Goal: Obtain resource: Obtain resource

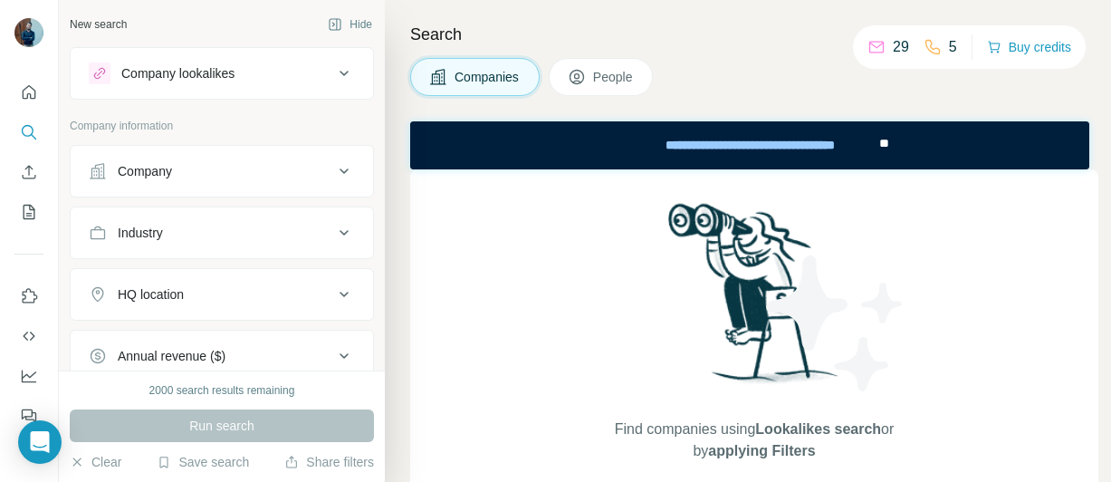
click at [179, 239] on div "Industry" at bounding box center [211, 233] width 244 height 18
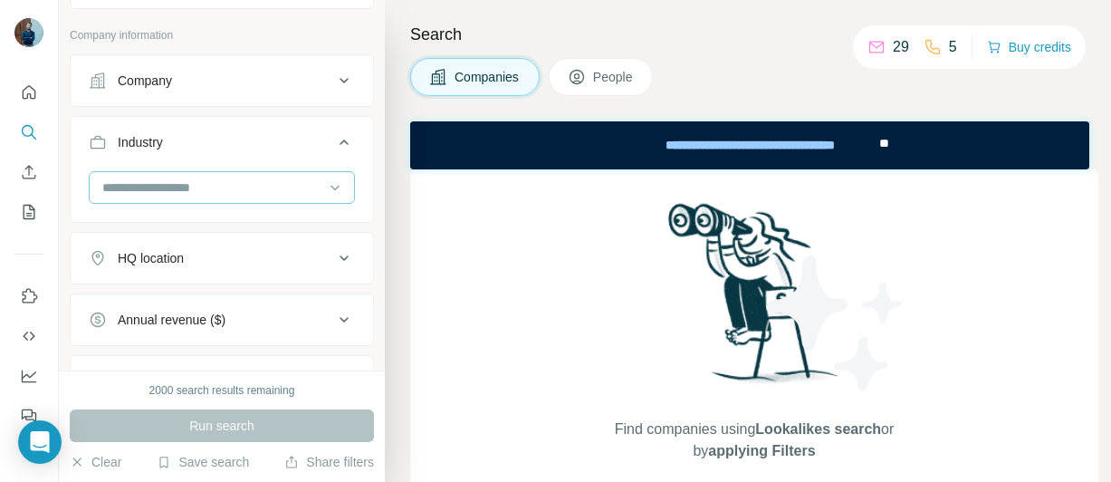
click at [148, 186] on input at bounding box center [212, 187] width 224 height 20
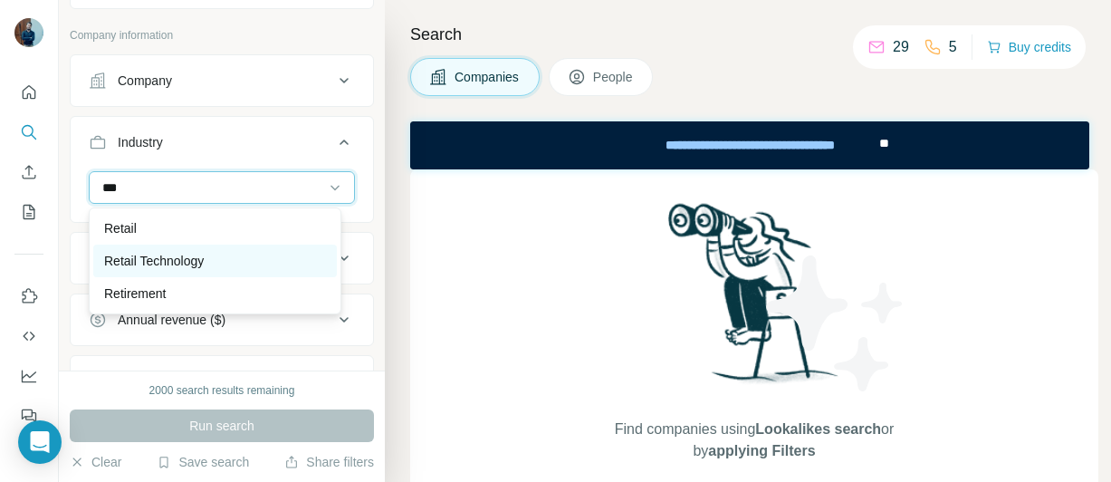
type input "***"
click at [191, 256] on p "Retail Technology" at bounding box center [154, 261] width 100 height 18
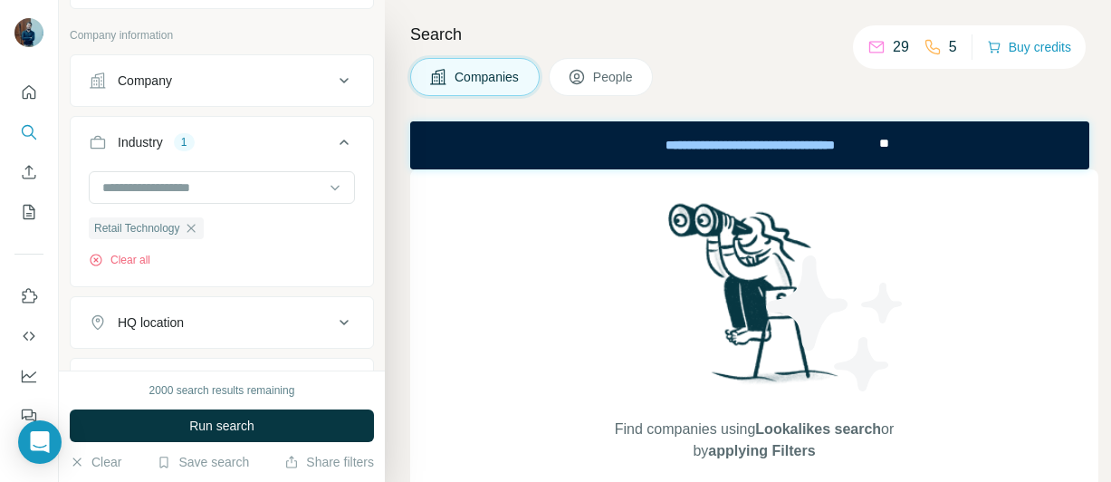
scroll to position [181, 0]
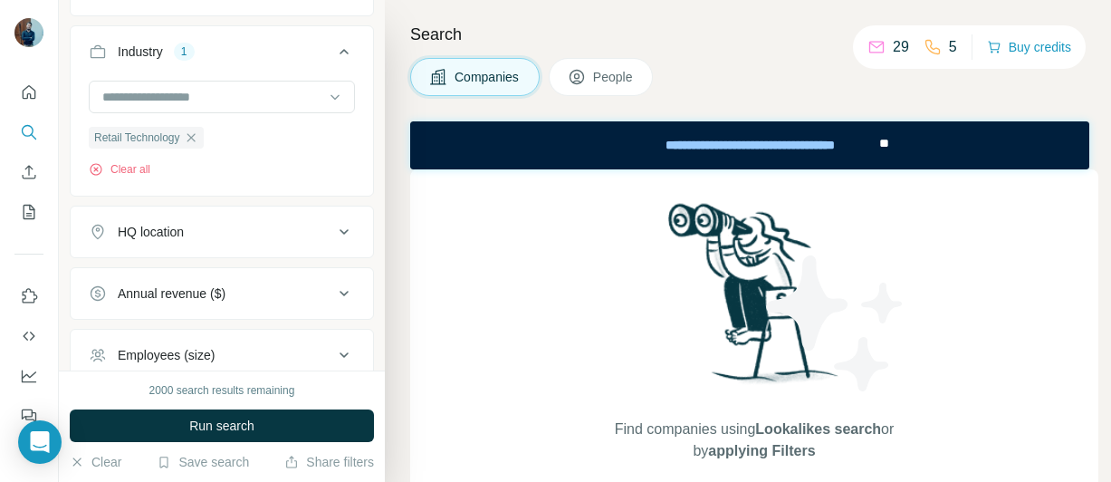
click at [243, 226] on div "HQ location" at bounding box center [211, 232] width 244 height 18
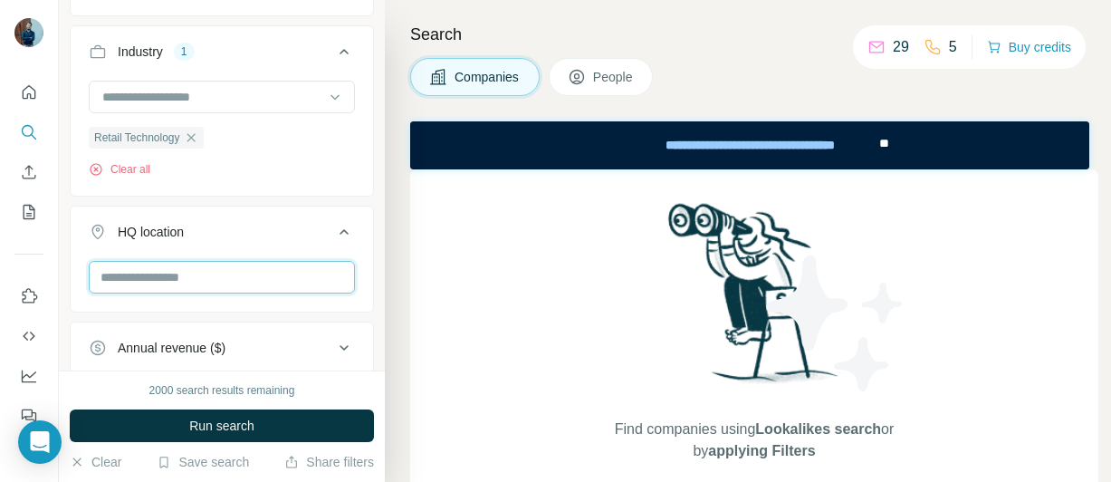
click at [186, 273] on input "text" at bounding box center [222, 277] width 266 height 33
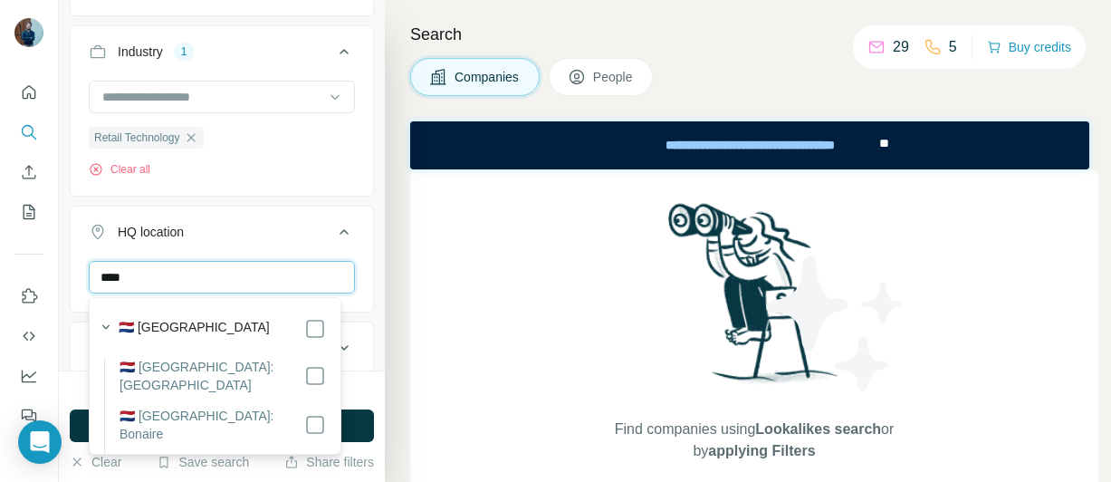
type input "****"
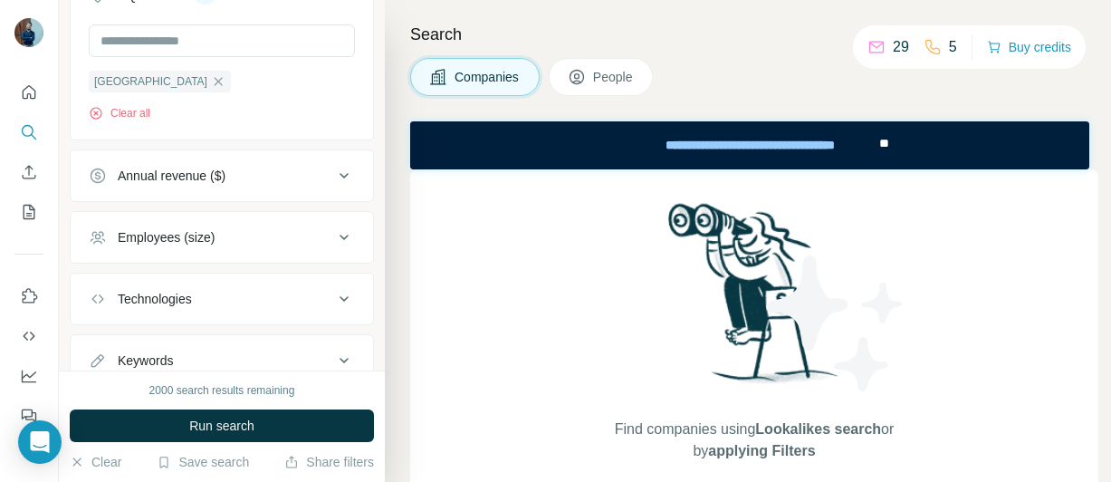
scroll to position [484, 0]
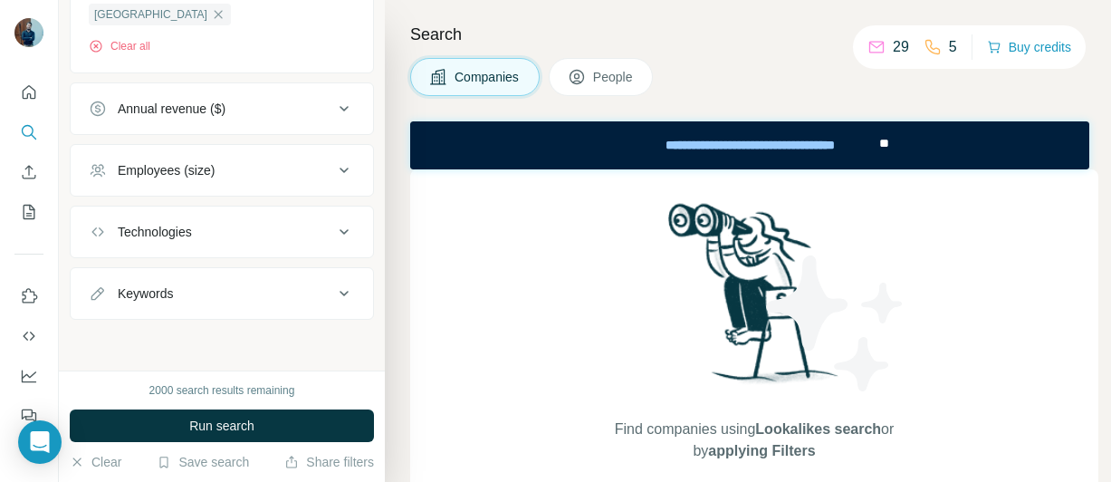
click at [333, 175] on icon at bounding box center [344, 170] width 22 height 22
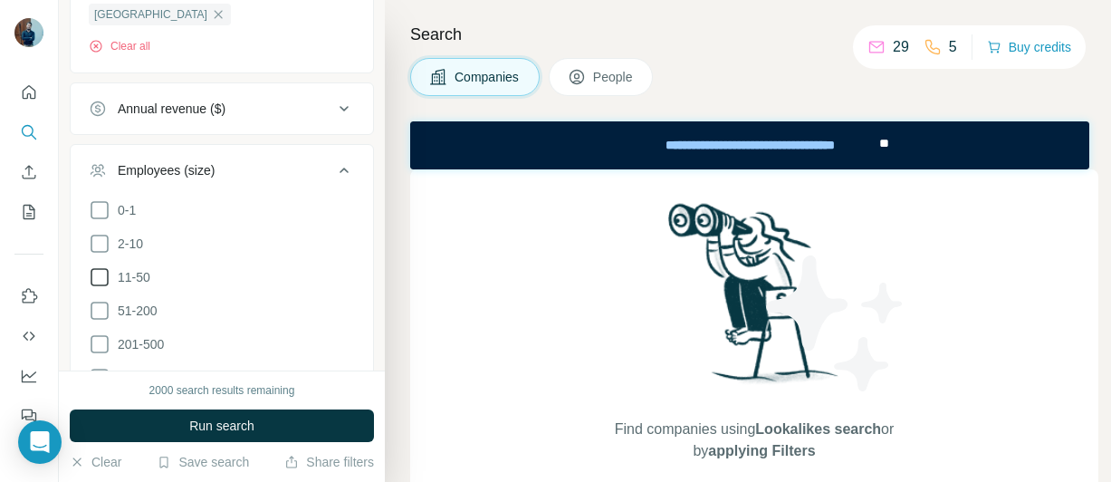
click at [143, 285] on span "11-50" at bounding box center [130, 277] width 40 height 18
click at [137, 308] on span "51-200" at bounding box center [133, 310] width 47 height 18
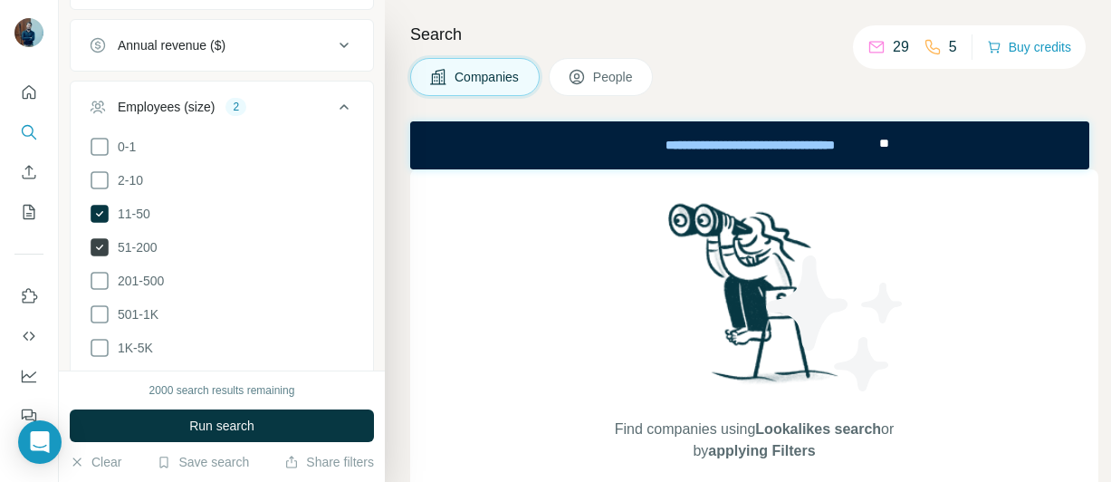
scroll to position [575, 0]
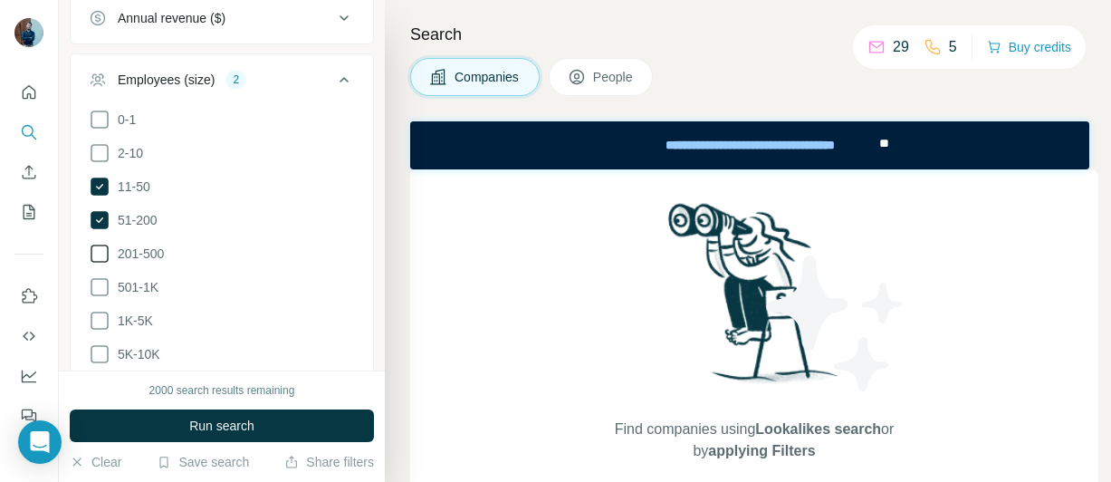
click at [144, 253] on span "201-500" at bounding box center [136, 253] width 53 height 18
click at [135, 288] on span "501-1K" at bounding box center [134, 287] width 48 height 18
click at [134, 317] on span "1K-5K" at bounding box center [131, 320] width 43 height 18
click at [141, 354] on span "5K-10K" at bounding box center [135, 354] width 50 height 18
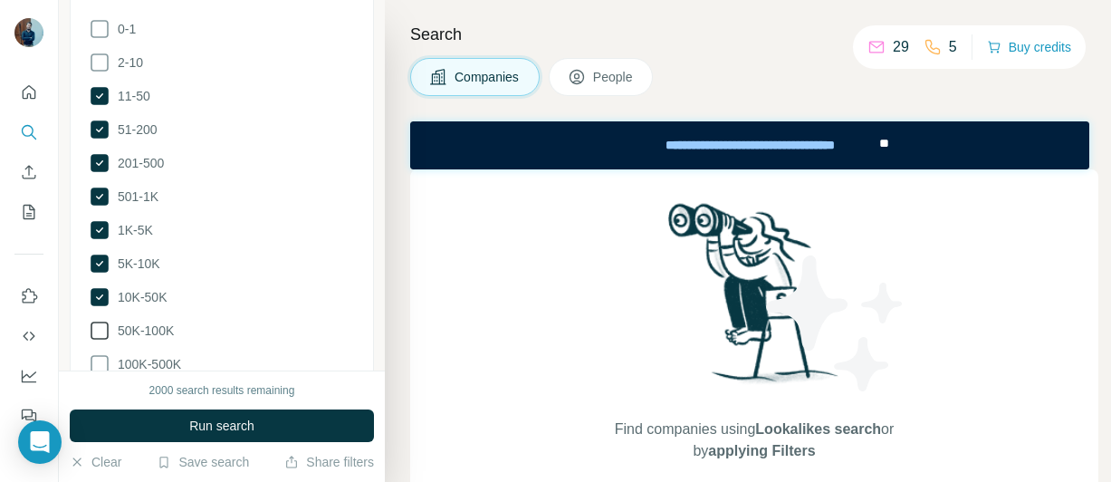
click at [138, 320] on label "50K-100K" at bounding box center [131, 331] width 85 height 22
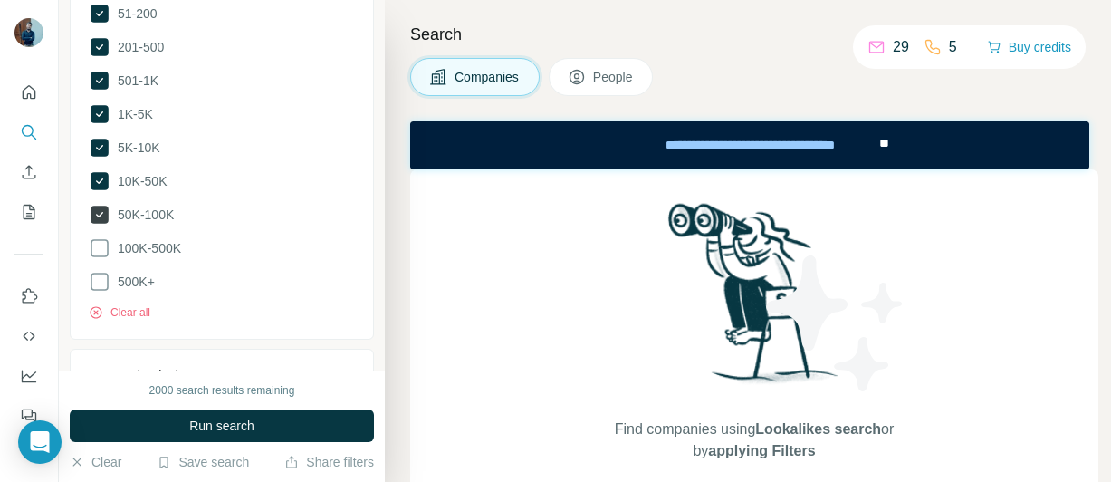
scroll to position [846, 0]
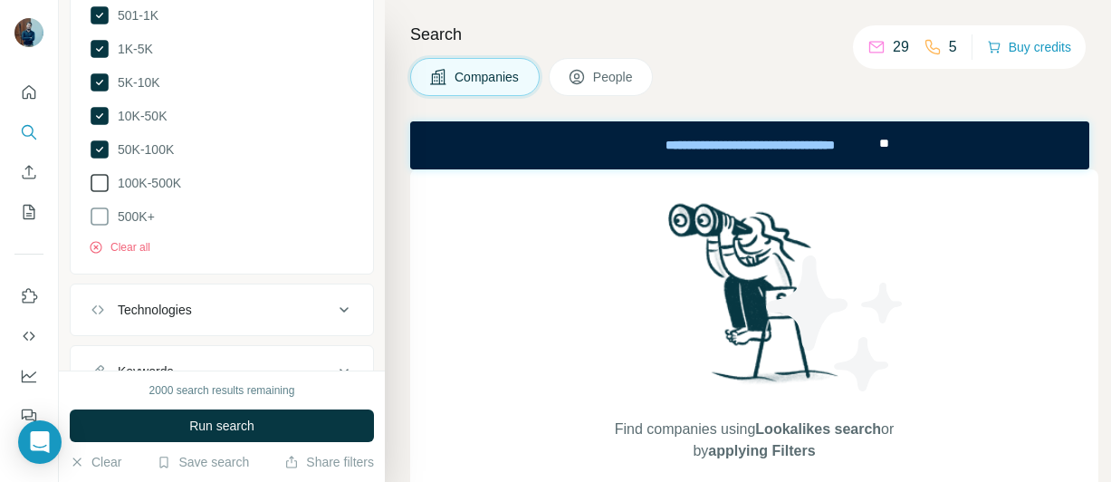
click at [152, 182] on span "100K-500K" at bounding box center [145, 183] width 71 height 18
click at [141, 199] on ul "0-1 2-10 11-50 [PHONE_NUMBER] 501-1K 1K-5K 5K-10K 10K-50K 50K-100K 100K-500K 50…" at bounding box center [222, 32] width 266 height 391
click at [136, 215] on span "500K+" at bounding box center [132, 216] width 44 height 18
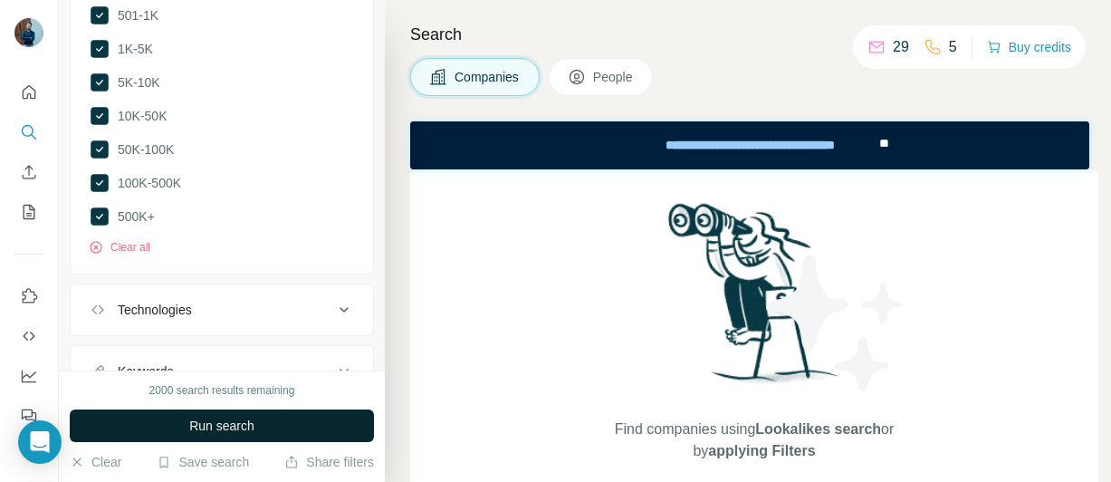
click at [225, 423] on span "Run search" at bounding box center [221, 425] width 65 height 18
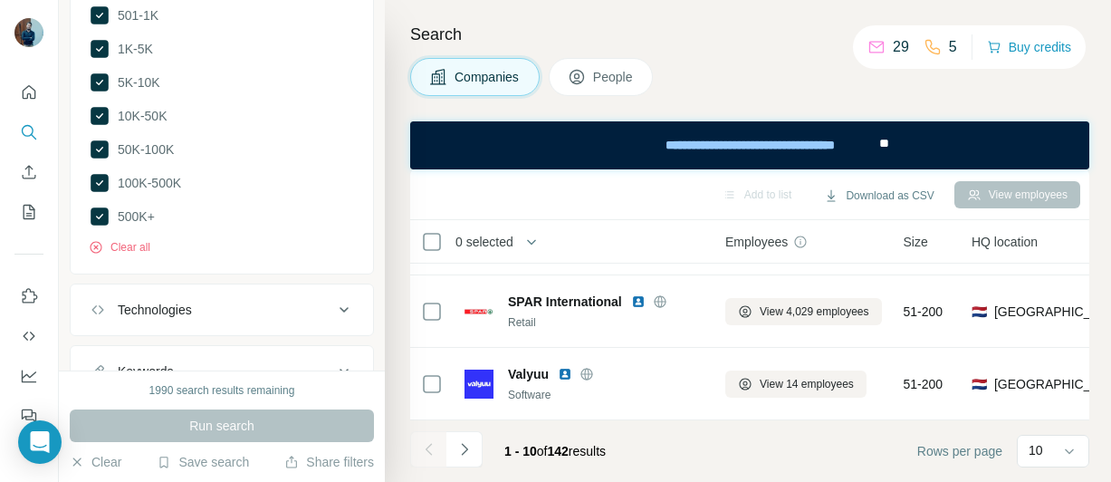
scroll to position [577, 0]
click at [1041, 445] on p "10" at bounding box center [1035, 450] width 14 height 18
click at [1047, 320] on div "60" at bounding box center [1053, 312] width 42 height 18
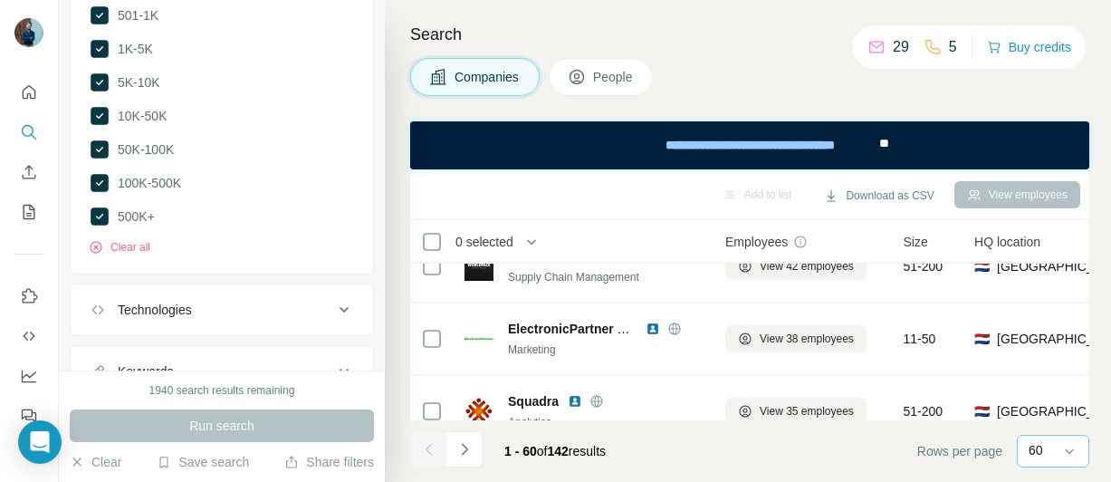
scroll to position [4197, 0]
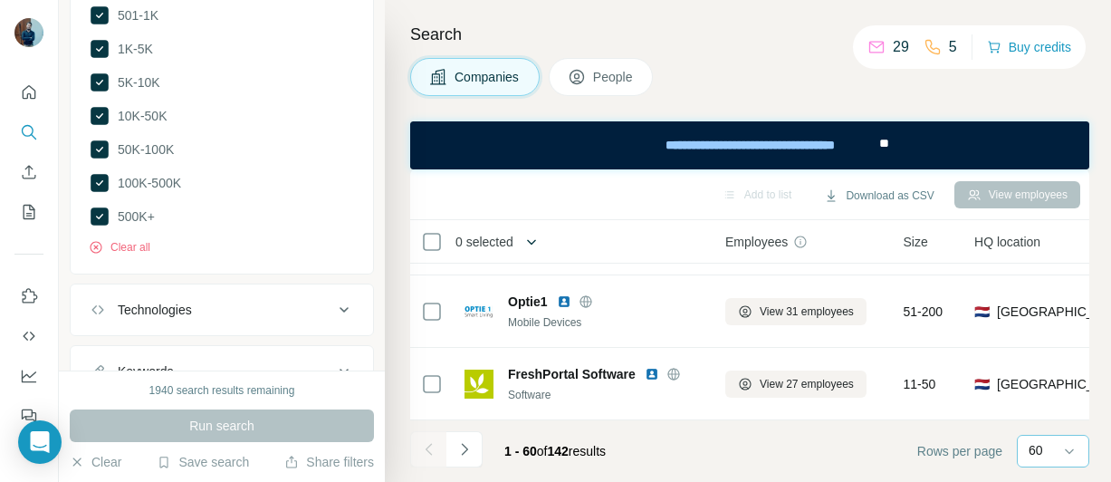
click at [531, 247] on icon "button" at bounding box center [531, 242] width 18 height 18
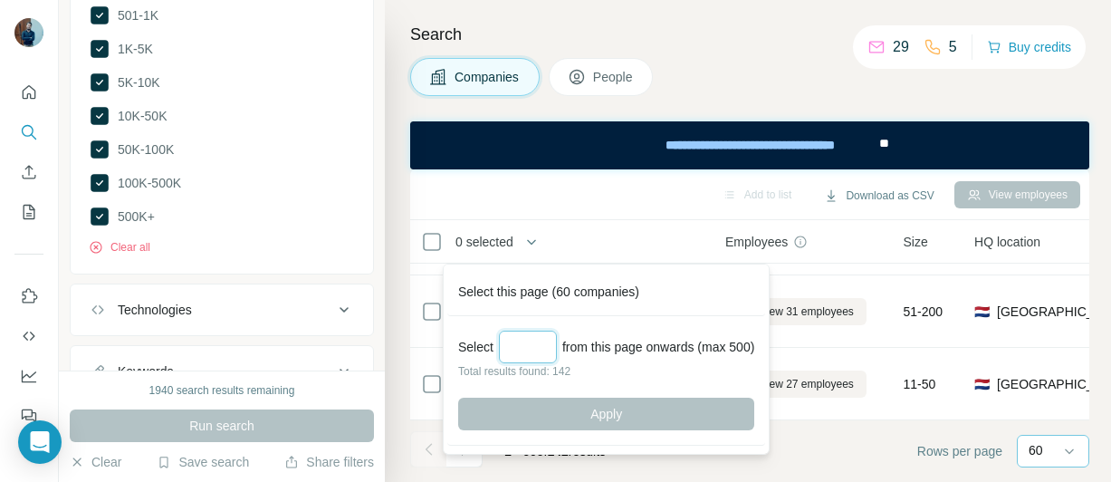
click at [529, 352] on input "Select a number (up to 500)" at bounding box center [528, 346] width 58 height 33
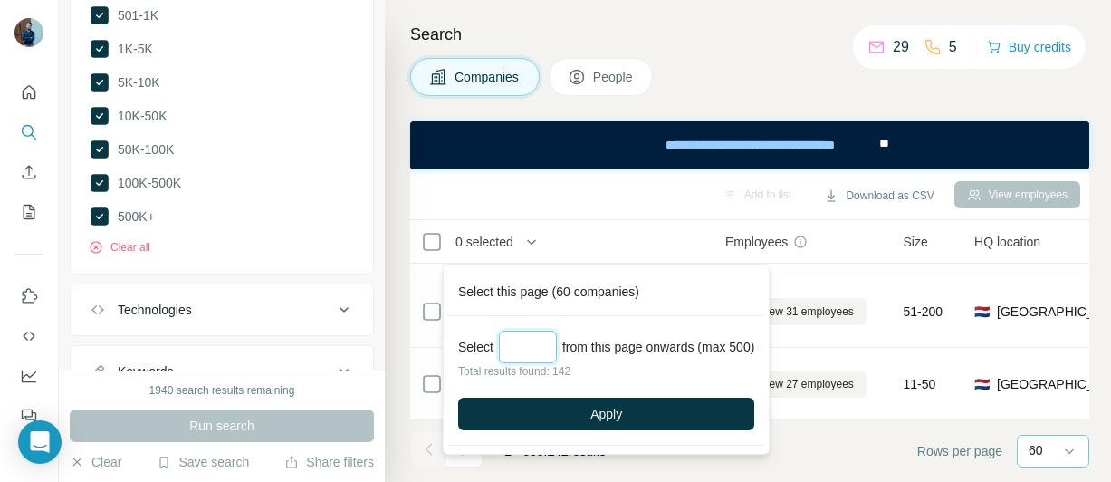
type input "*"
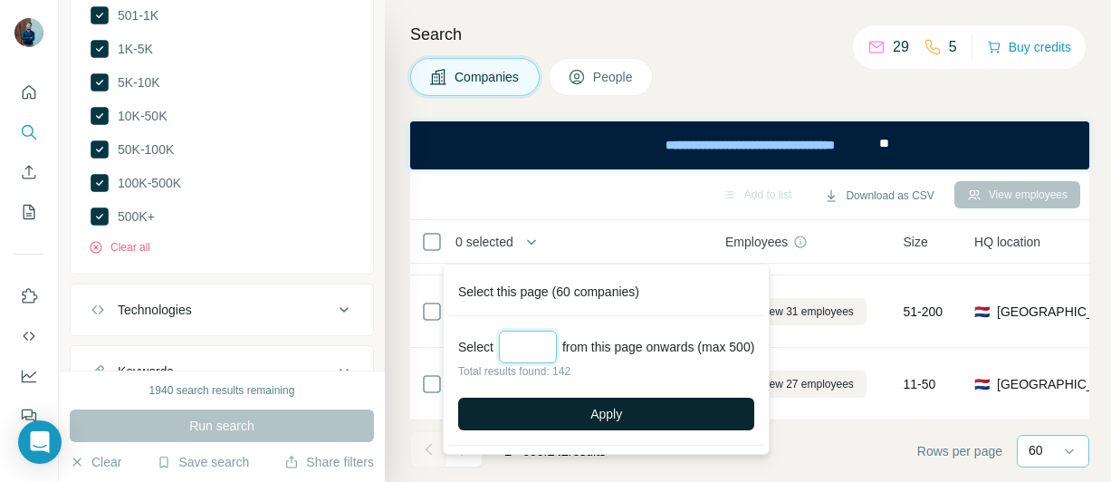
type input "***"
click at [634, 418] on button "Apply" at bounding box center [606, 413] width 296 height 33
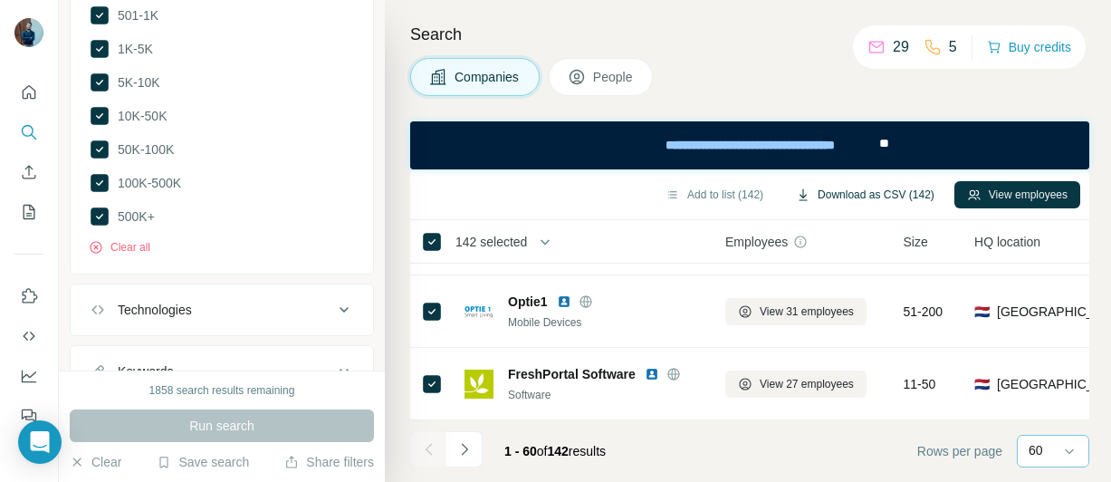
click at [849, 186] on button "Download as CSV (142)" at bounding box center [865, 194] width 164 height 27
